Goal: Task Accomplishment & Management: Use online tool/utility

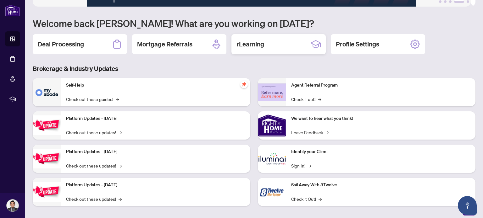
scroll to position [48, 0]
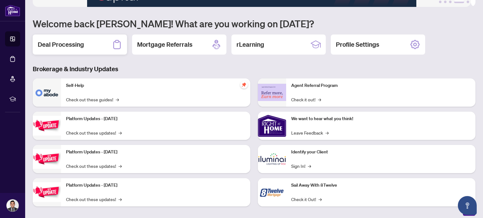
click at [64, 38] on div "Deal Processing" at bounding box center [80, 45] width 94 height 20
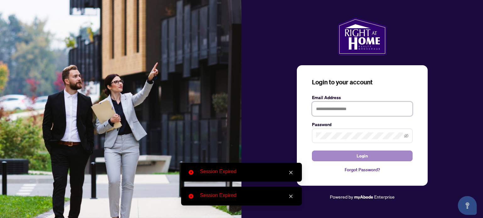
type input "**********"
click at [359, 157] on span "Login" at bounding box center [361, 156] width 11 height 10
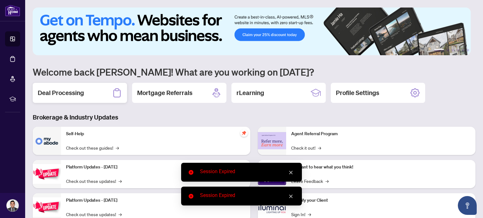
click at [107, 93] on div "Deal Processing" at bounding box center [80, 93] width 94 height 20
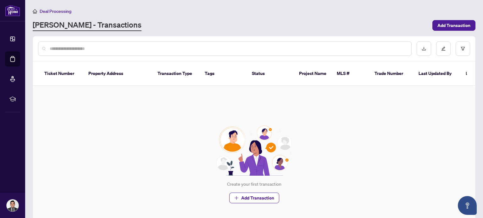
scroll to position [30, 0]
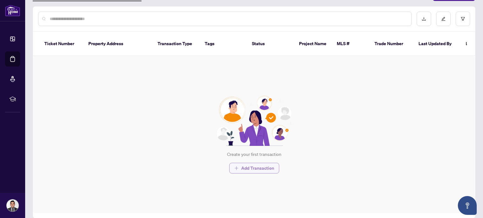
click at [248, 163] on span "Add Transaction" at bounding box center [257, 168] width 33 height 10
